Goal: Check status

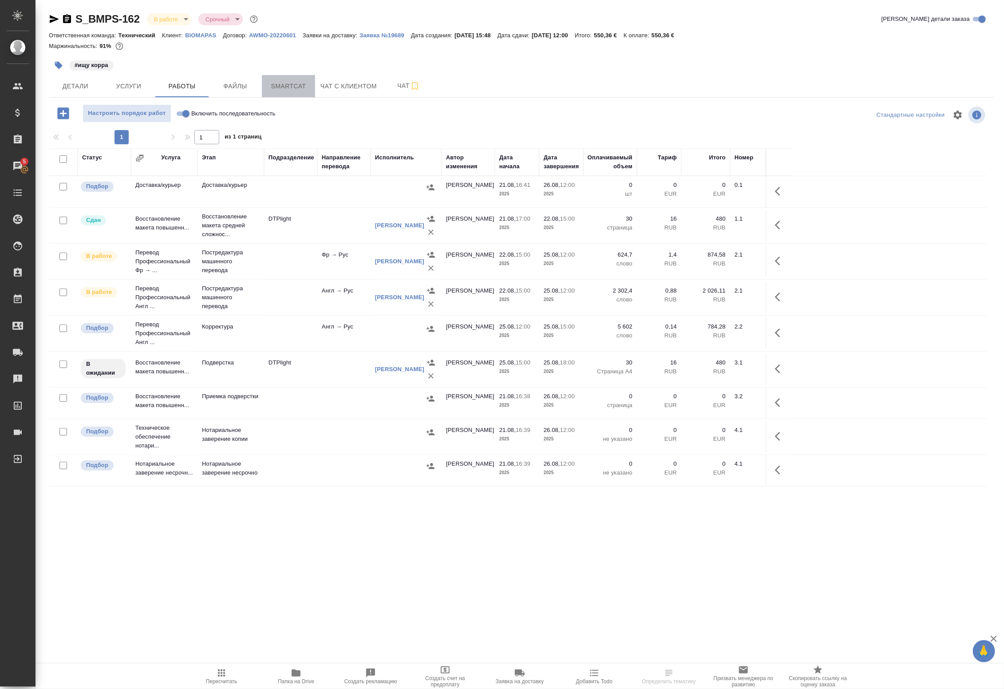
click at [307, 83] on span "Smartcat" at bounding box center [288, 86] width 43 height 11
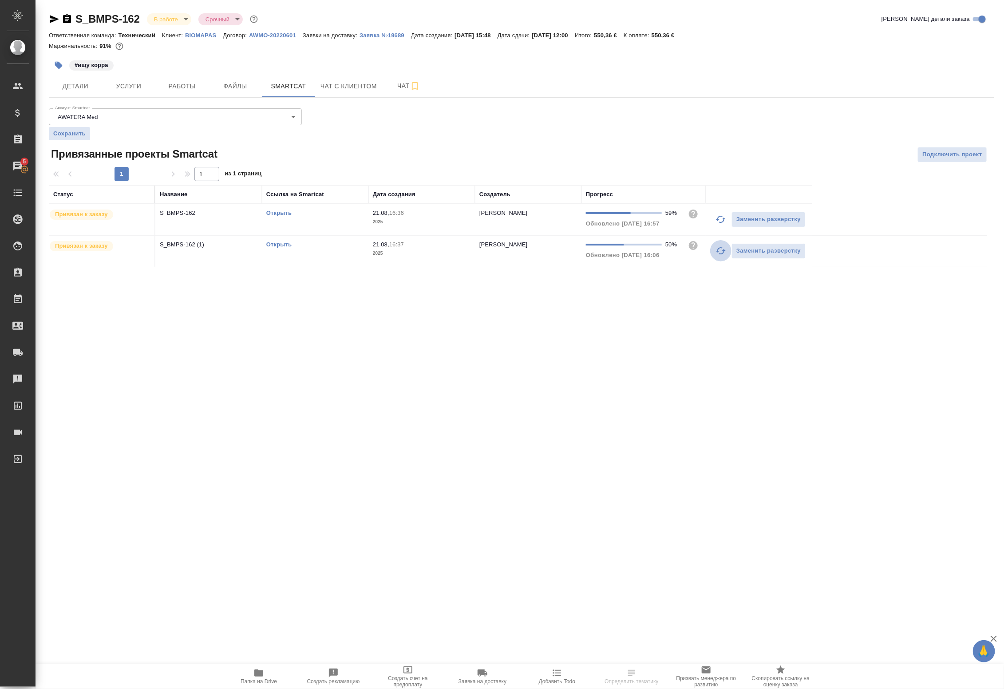
click at [720, 252] on icon "button" at bounding box center [721, 251] width 11 height 11
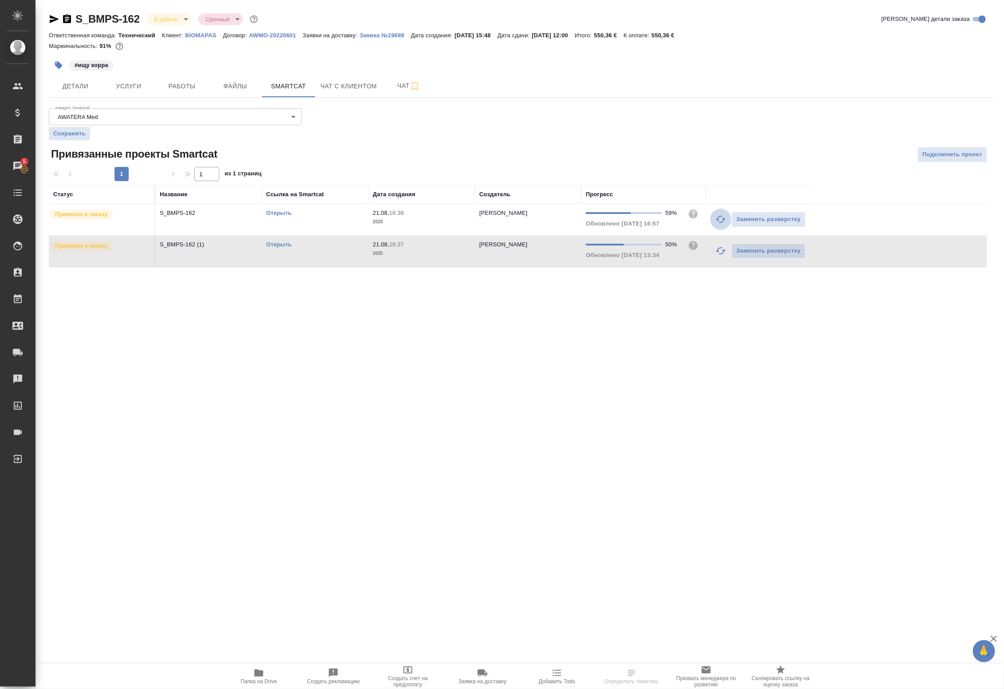
click at [718, 218] on icon "button" at bounding box center [721, 219] width 10 height 7
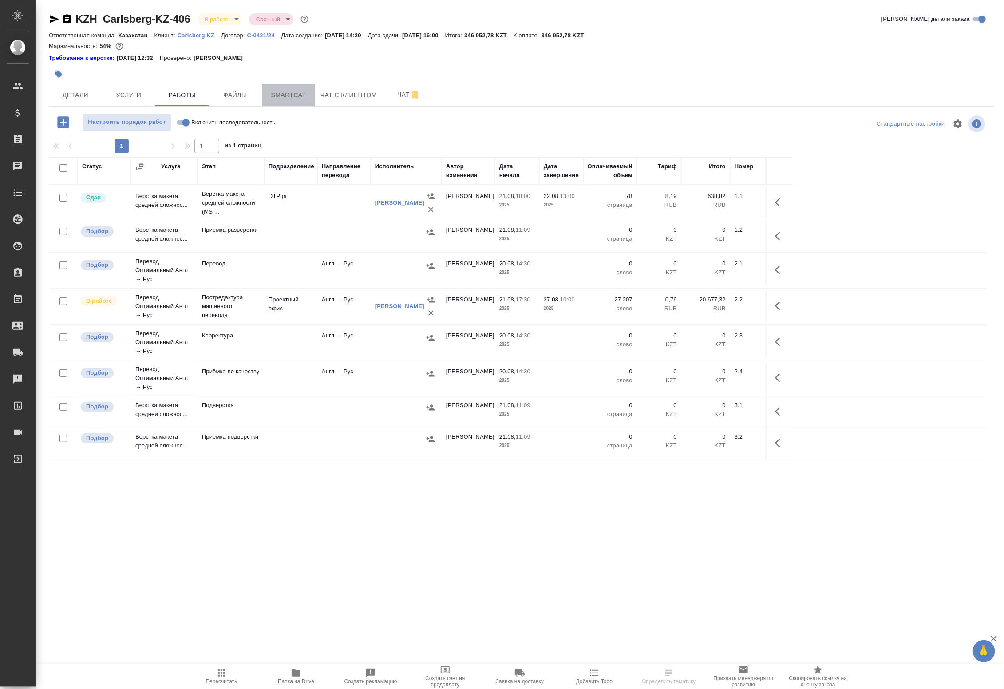
click at [309, 92] on span "Smartcat" at bounding box center [288, 95] width 43 height 11
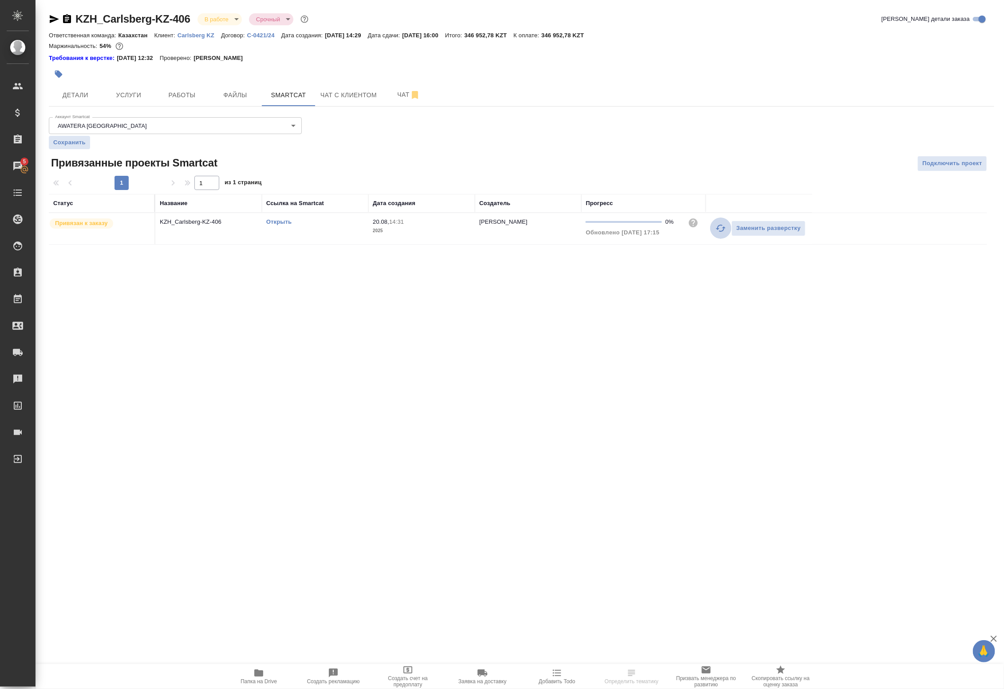
click at [720, 232] on icon "button" at bounding box center [721, 228] width 10 height 7
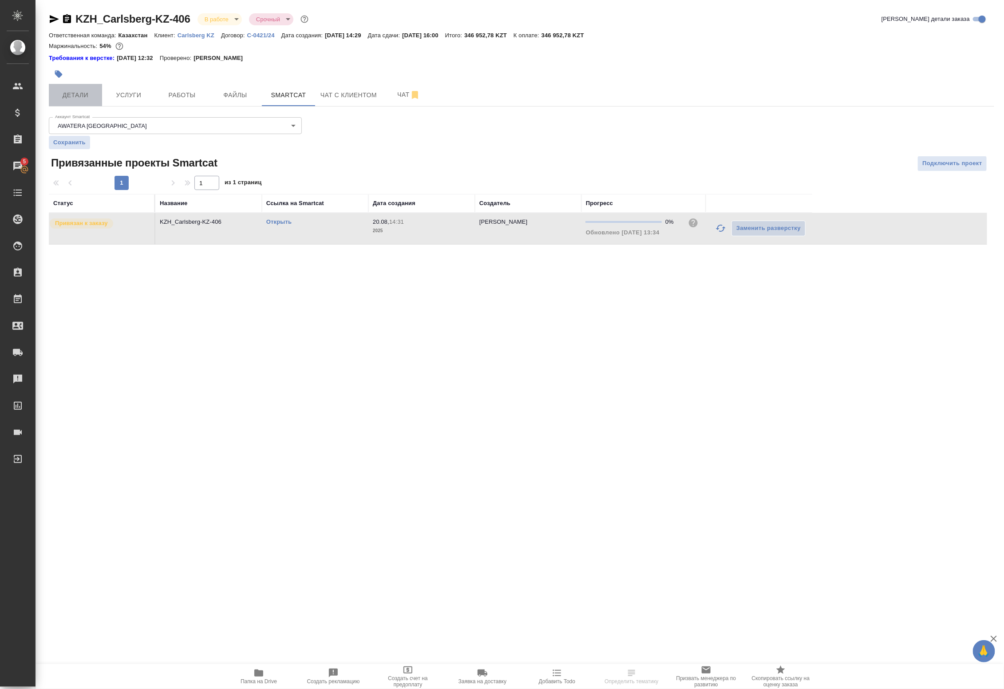
click at [84, 90] on span "Детали" at bounding box center [75, 95] width 43 height 11
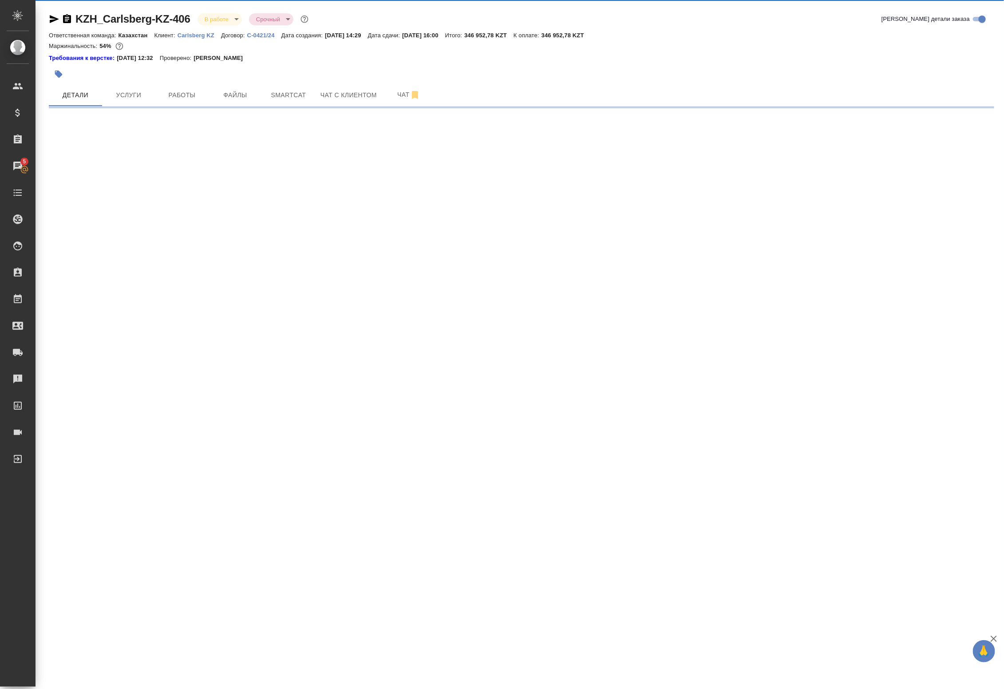
select select "RU"
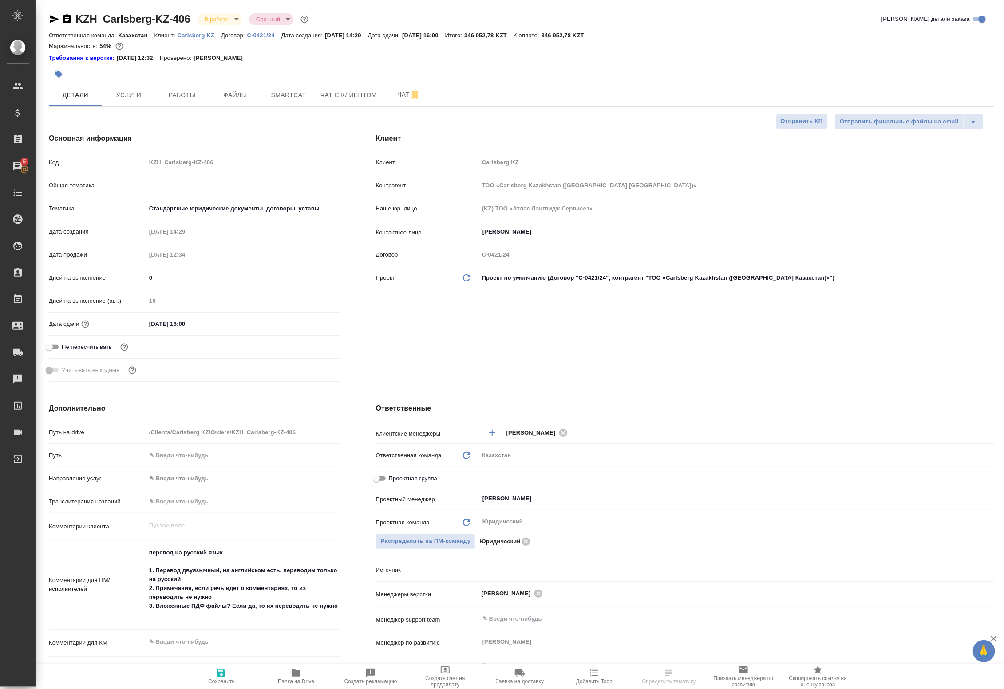
type textarea "x"
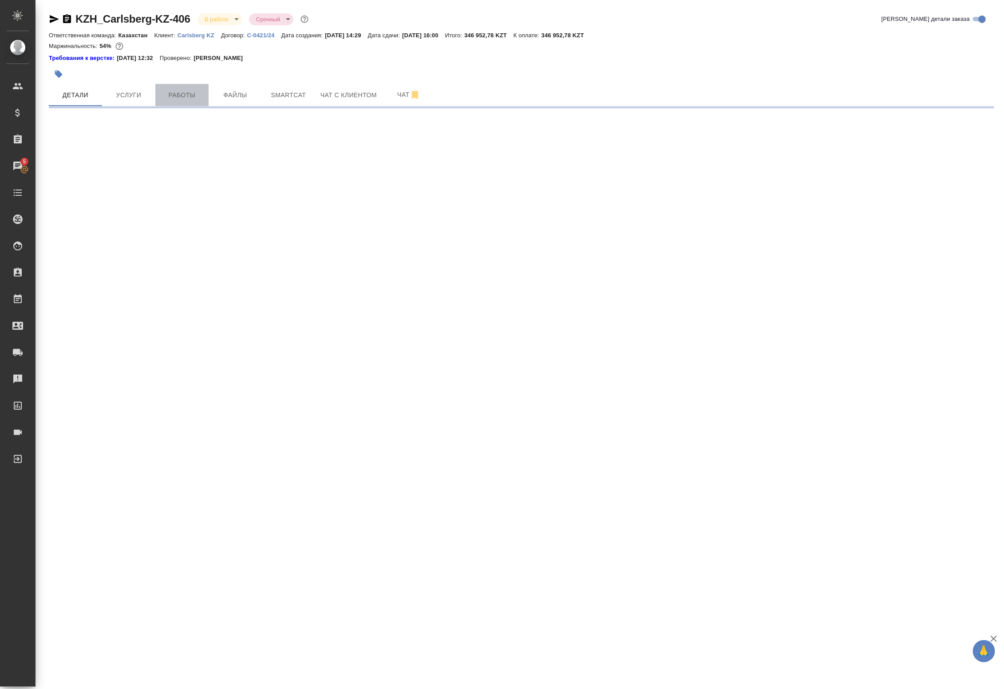
click at [189, 95] on span "Работы" at bounding box center [182, 95] width 43 height 11
select select "RU"
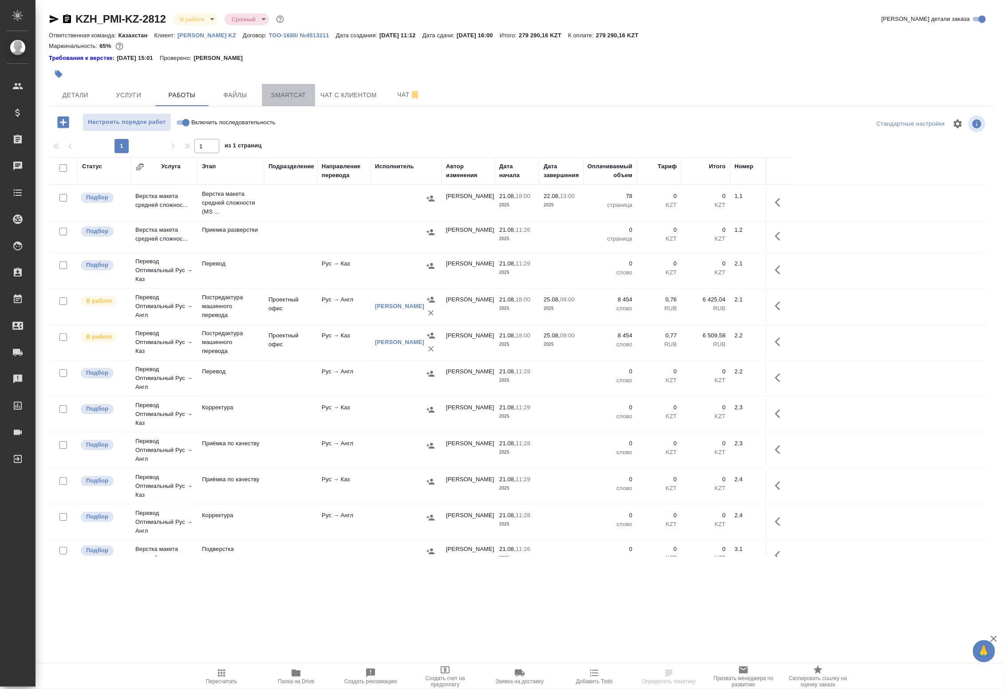
click at [285, 94] on span "Smartcat" at bounding box center [288, 95] width 43 height 11
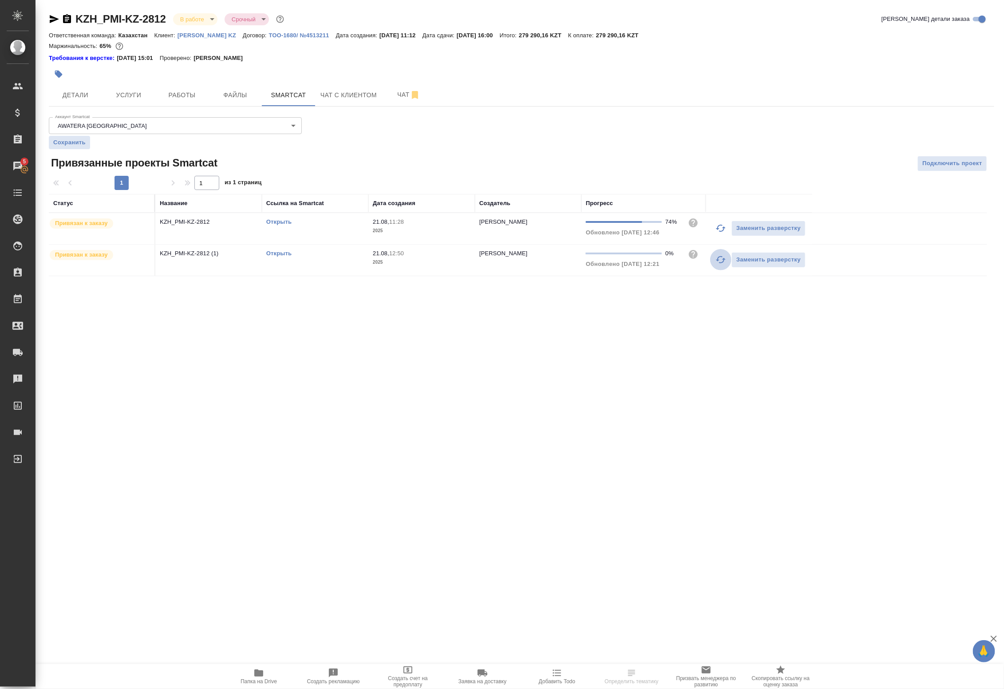
click at [716, 263] on icon "button" at bounding box center [721, 259] width 11 height 11
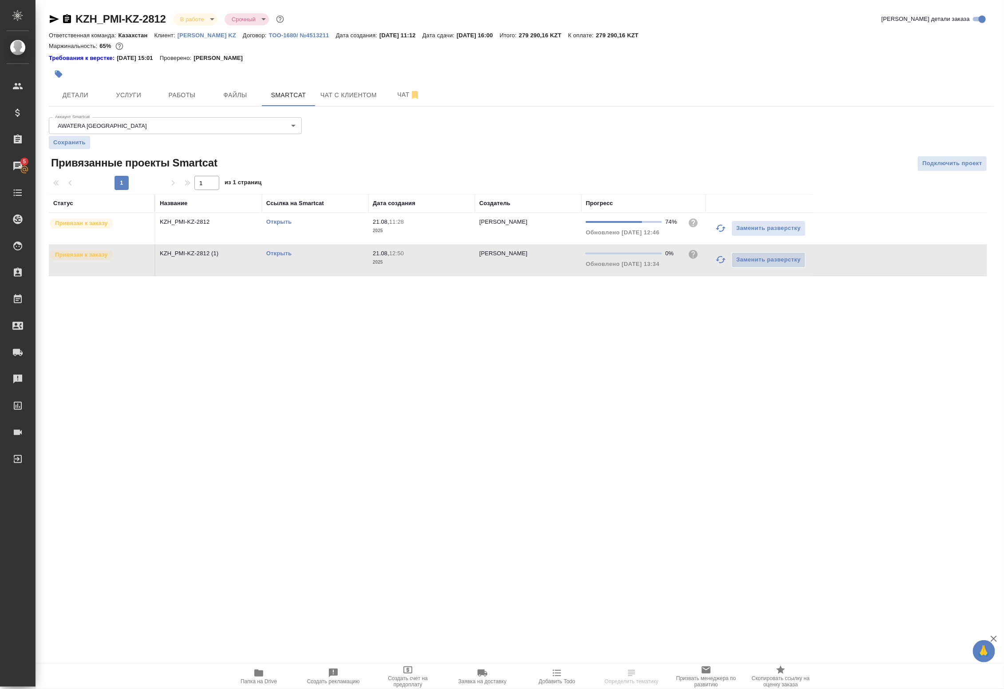
click at [716, 228] on icon "button" at bounding box center [721, 228] width 11 height 11
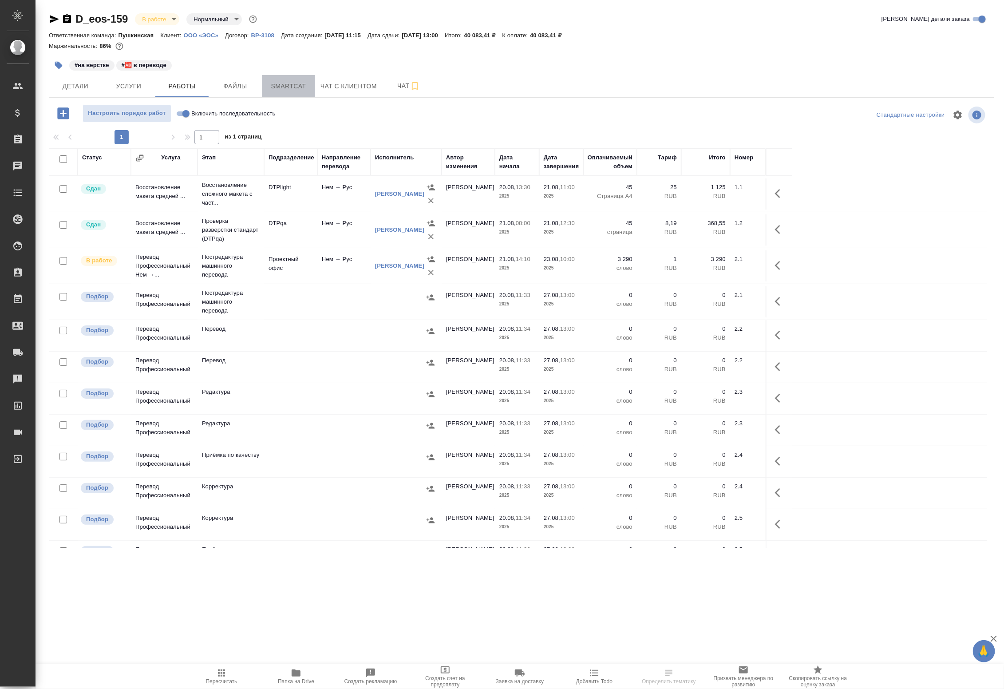
click at [303, 90] on span "Smartcat" at bounding box center [288, 86] width 43 height 11
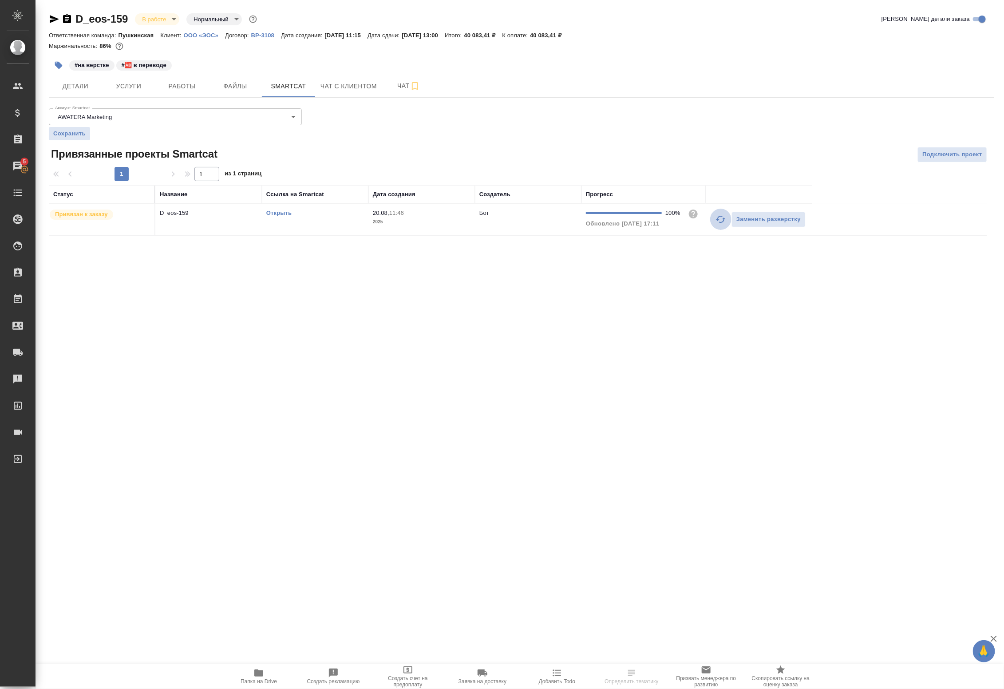
click at [715, 220] on button "button" at bounding box center [720, 219] width 21 height 21
click at [719, 219] on icon "button" at bounding box center [721, 219] width 11 height 11
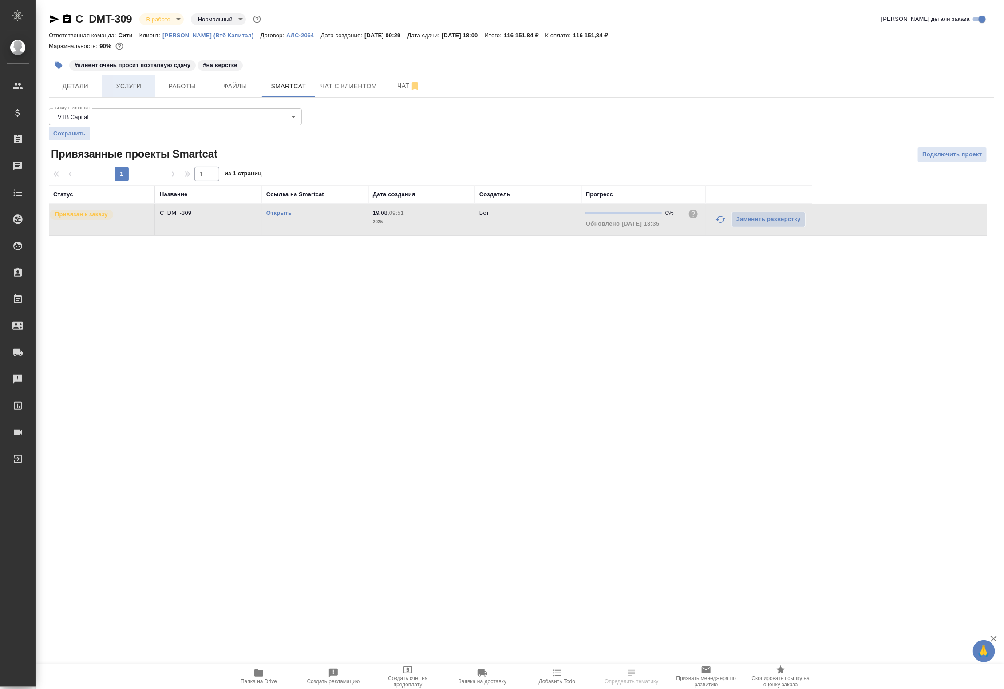
click at [130, 85] on span "Услуги" at bounding box center [128, 86] width 43 height 11
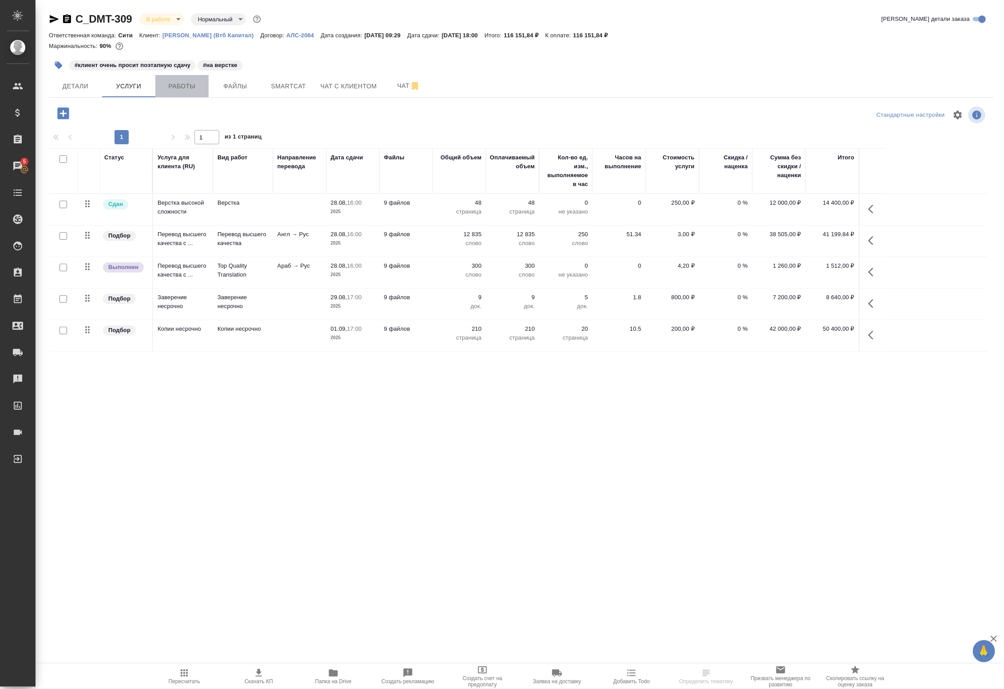
click at [181, 91] on span "Работы" at bounding box center [182, 86] width 43 height 11
